Goal: Information Seeking & Learning: Learn about a topic

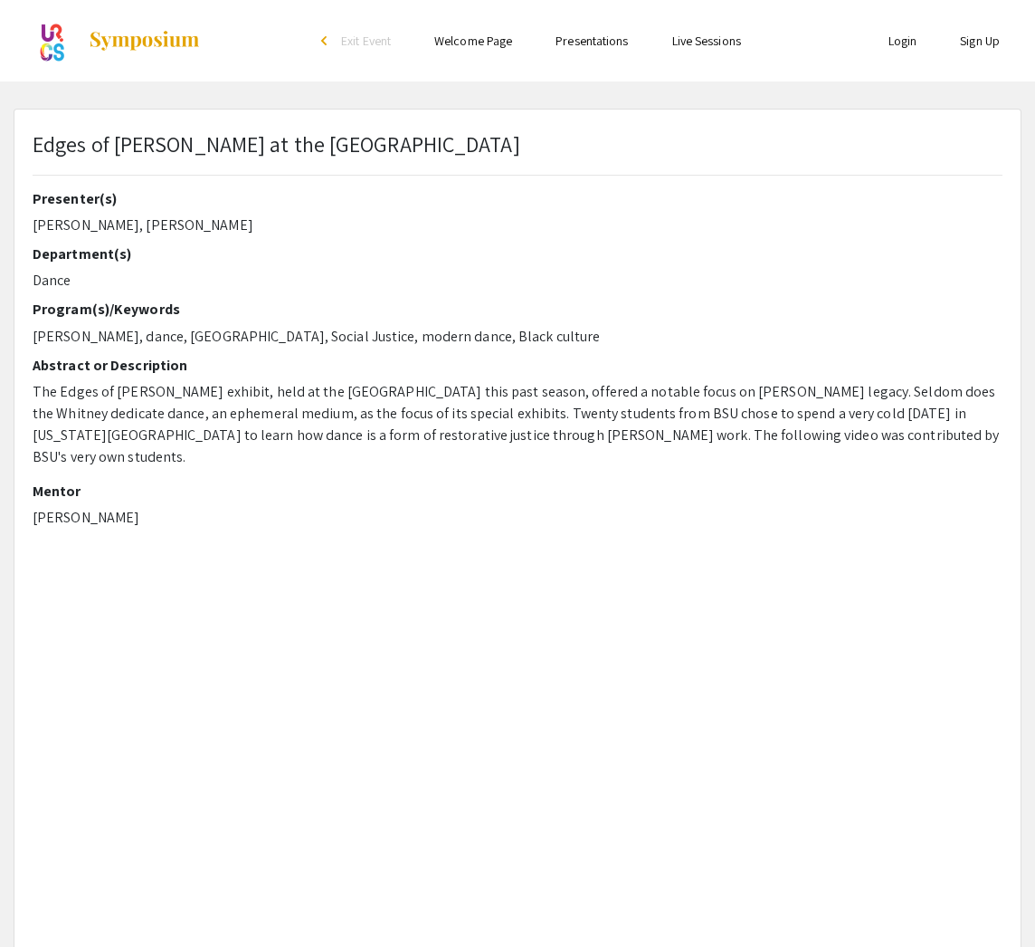
scroll to position [1, 0]
click at [720, 43] on link "Live Sessions" at bounding box center [706, 40] width 69 height 16
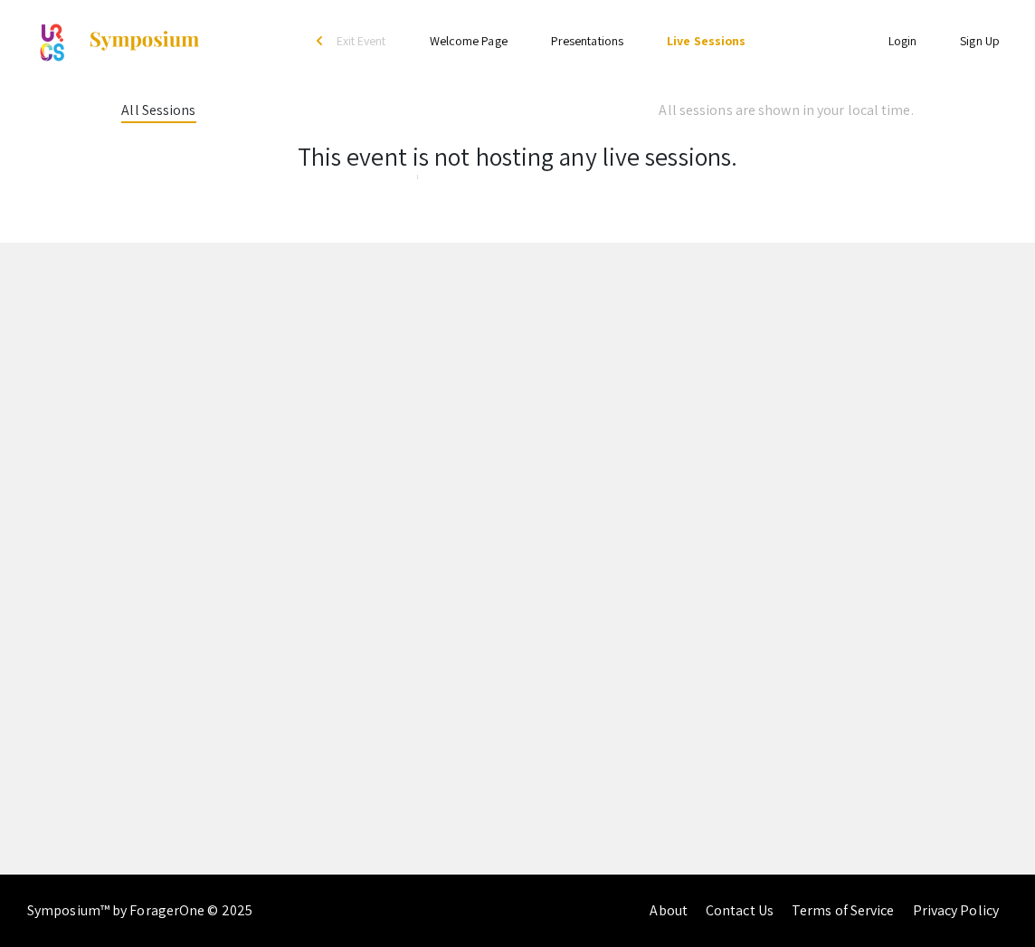
click at [552, 41] on li "Presentations" at bounding box center [587, 41] width 116 height 22
click at [570, 45] on link "Presentations" at bounding box center [587, 41] width 72 height 16
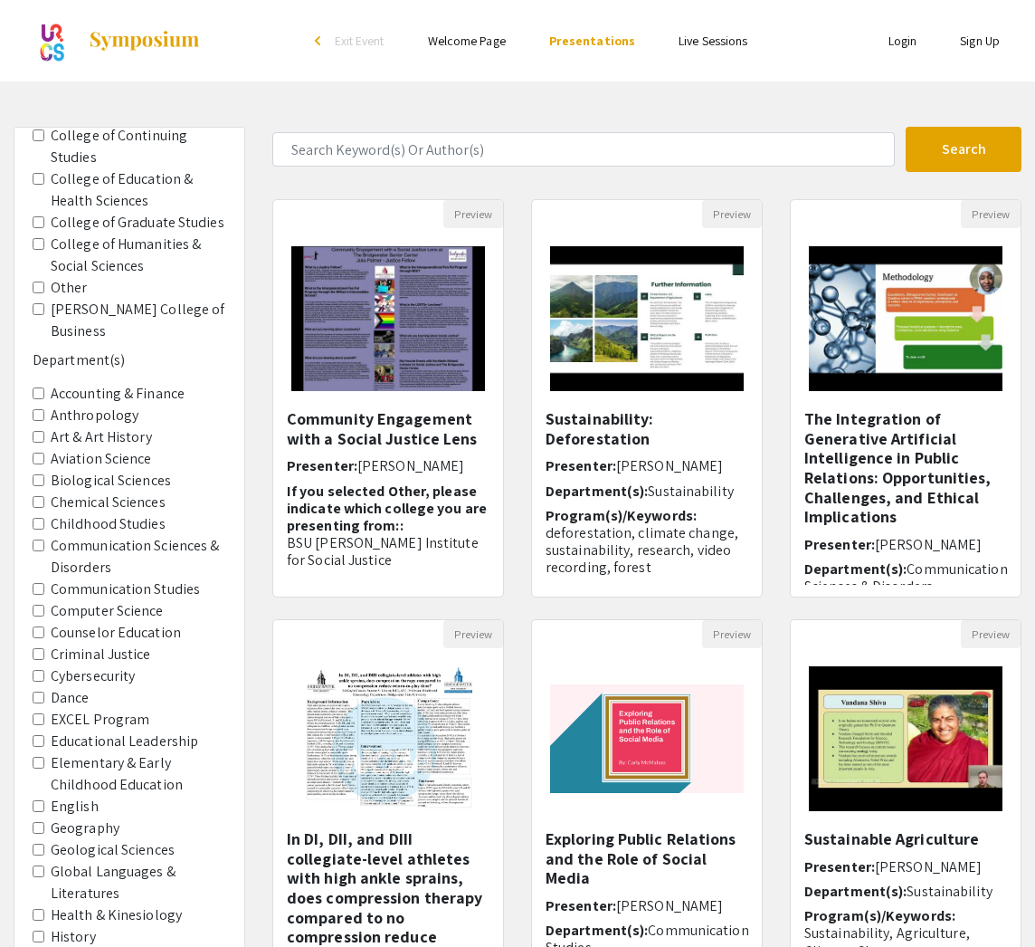
scroll to position [163, 0]
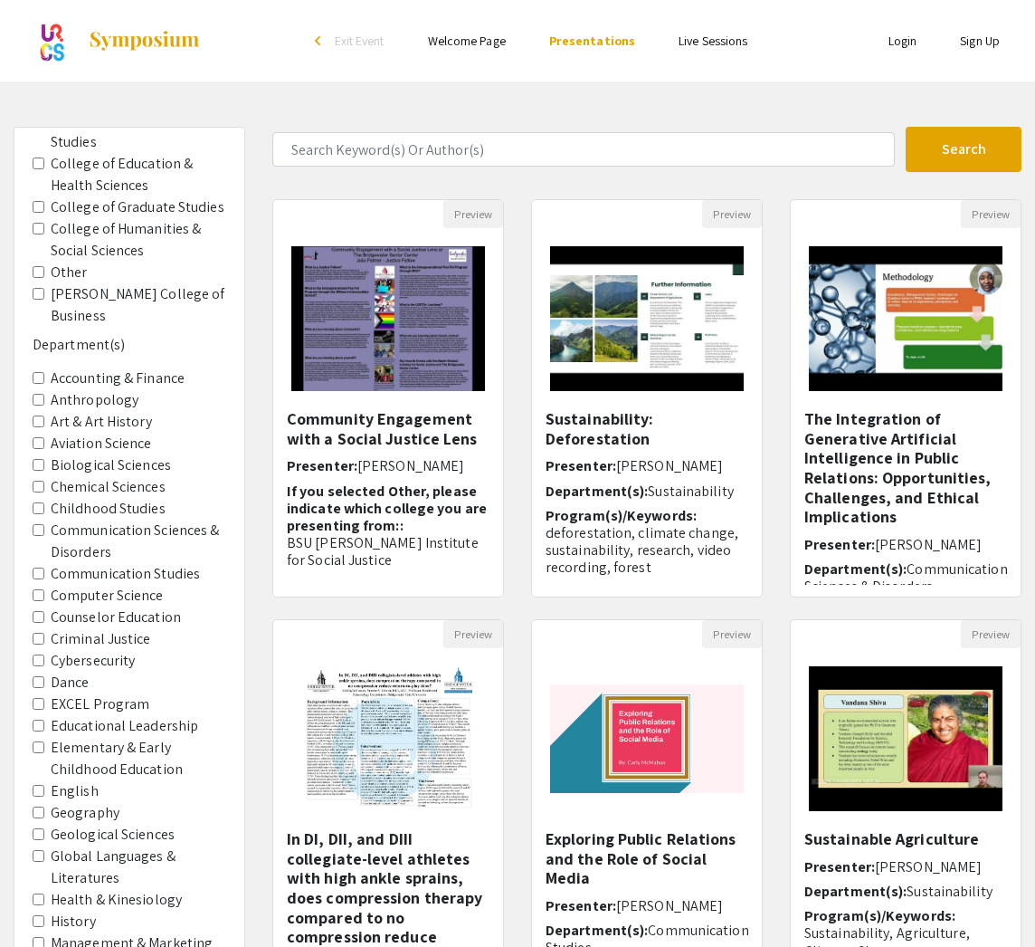
click at [39, 676] on input "Dance" at bounding box center [39, 682] width 12 height 12
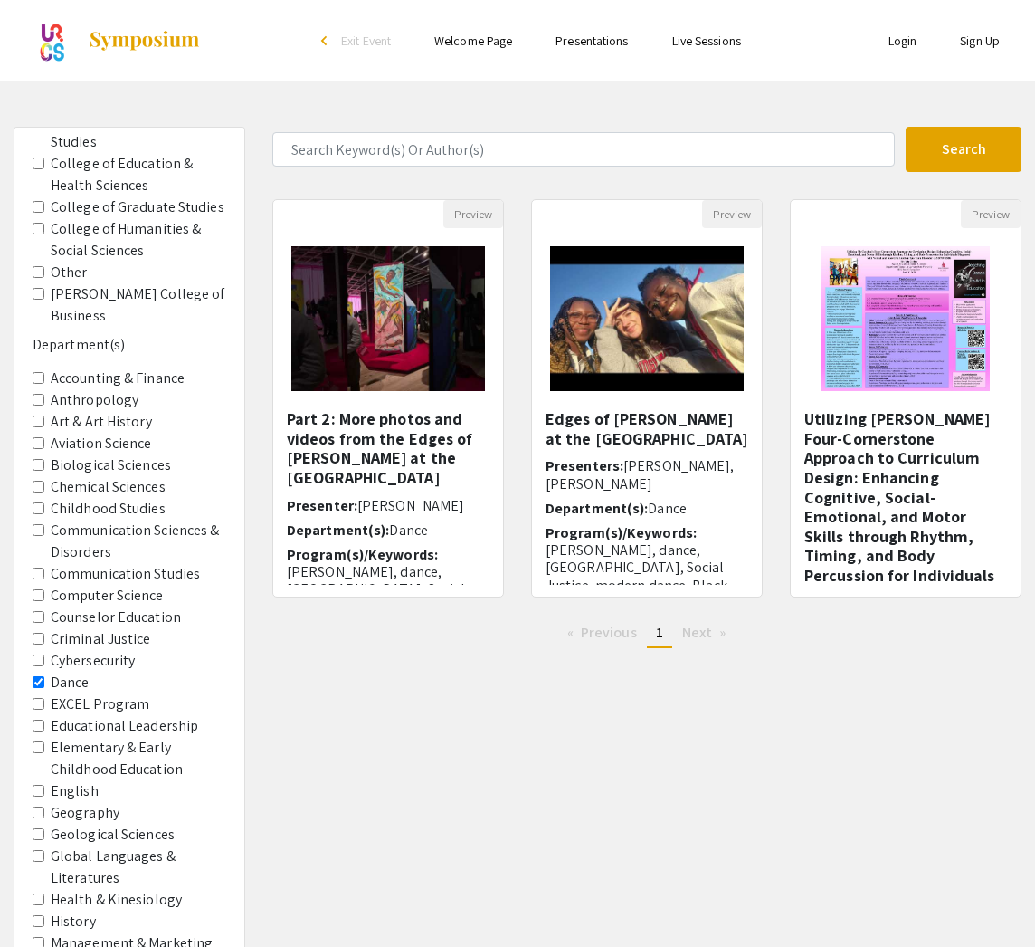
click at [179, 45] on img at bounding box center [144, 41] width 113 height 22
